Goal: Check status: Check status

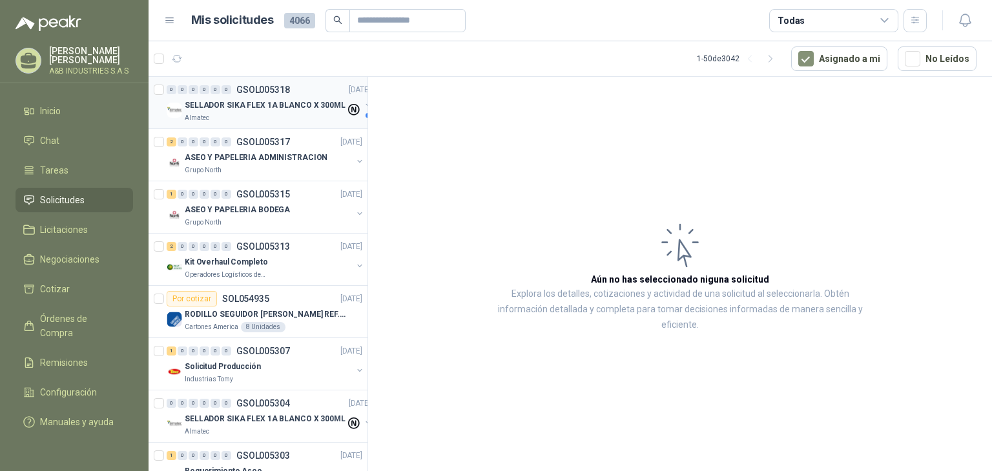
click at [325, 103] on p "SELLADOR SIKA FLEX 1A BLANCO X 300ML" at bounding box center [265, 105] width 161 height 12
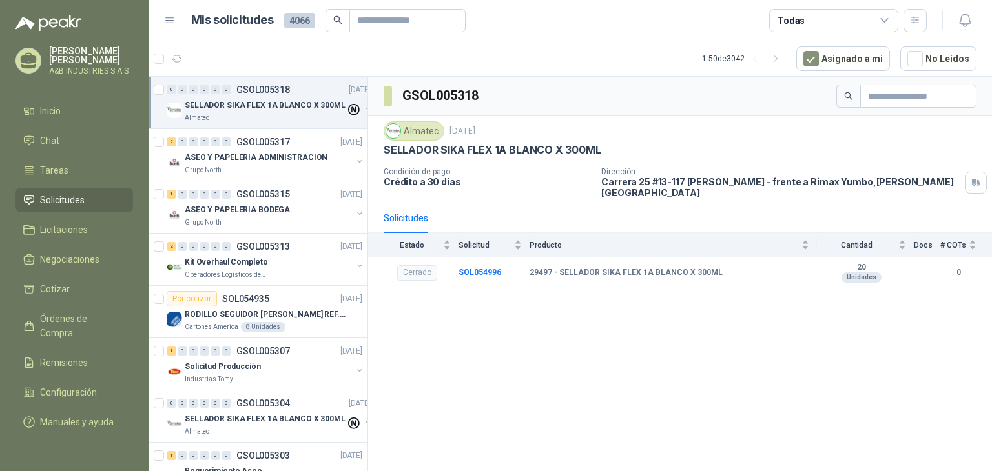
drag, startPoint x: 553, startPoint y: 311, endPoint x: 545, endPoint y: 311, distance: 7.7
click at [546, 311] on div "GSOL005318 Almatec [DATE] SELLADOR SIKA FLEX 1A [PERSON_NAME] X 300ML Condición…" at bounding box center [680, 276] width 624 height 399
click at [583, 188] on div "Almatec [DATE] SELLADOR SIKA FLEX 1A [PERSON_NAME] X 300ML Condición de pago Cr…" at bounding box center [680, 159] width 624 height 87
